Goal: Find specific page/section: Find specific page/section

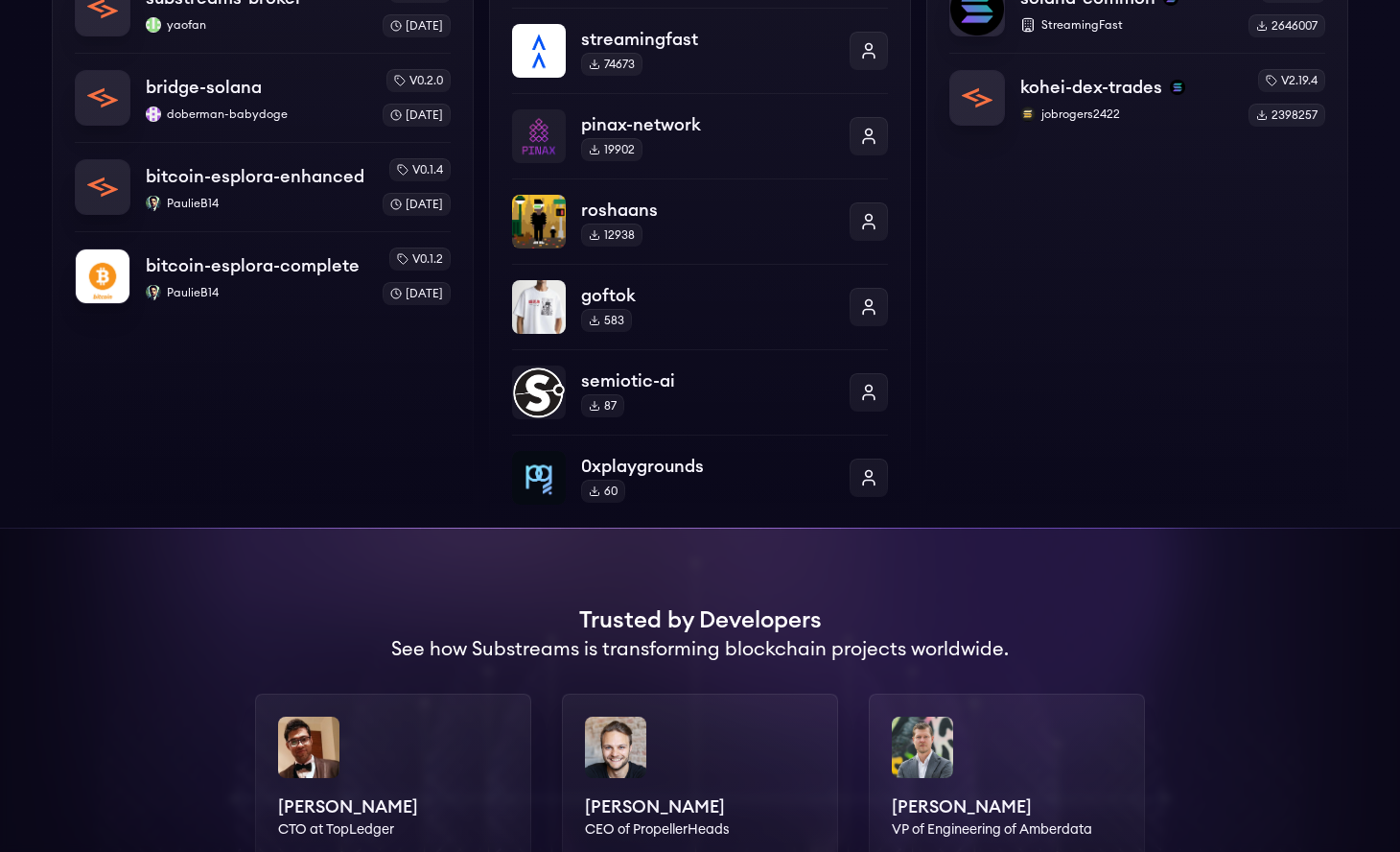
scroll to position [817, 0]
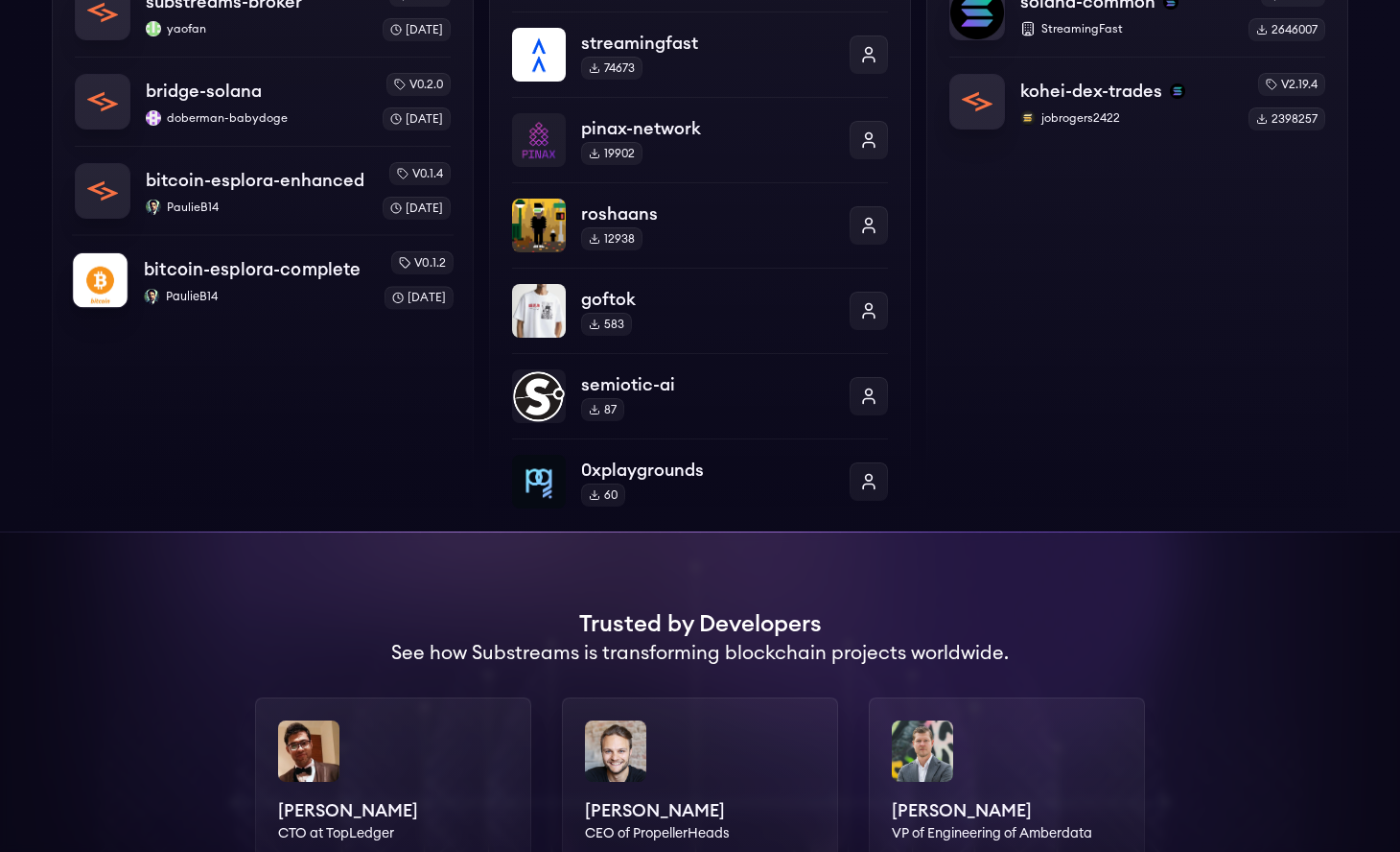
click at [255, 302] on p "PaulieB14" at bounding box center [256, 296] width 224 height 16
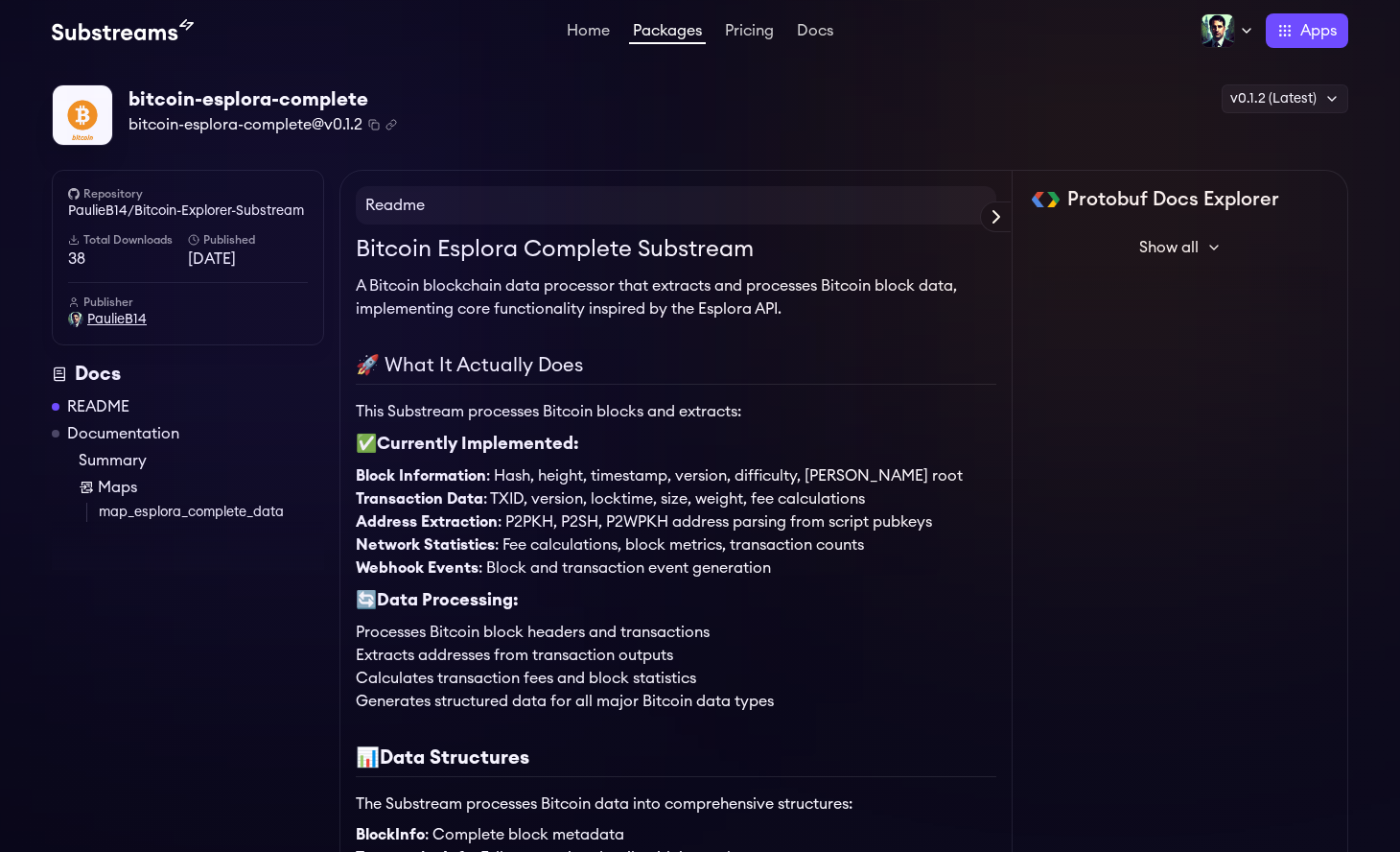
click at [114, 319] on span "PaulieB14" at bounding box center [117, 320] width 59 height 19
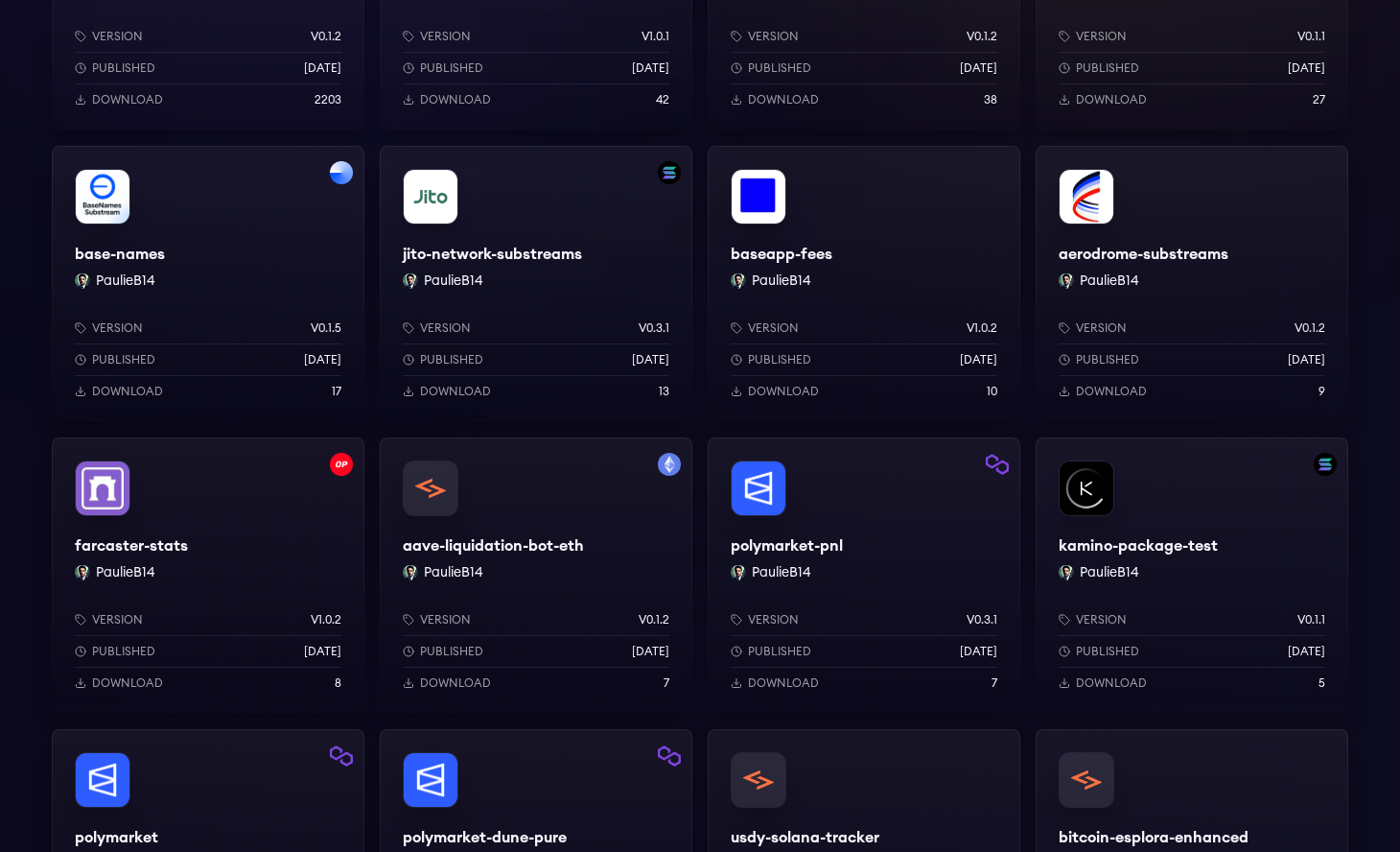
scroll to position [498, 0]
